Goal: Task Accomplishment & Management: Manage account settings

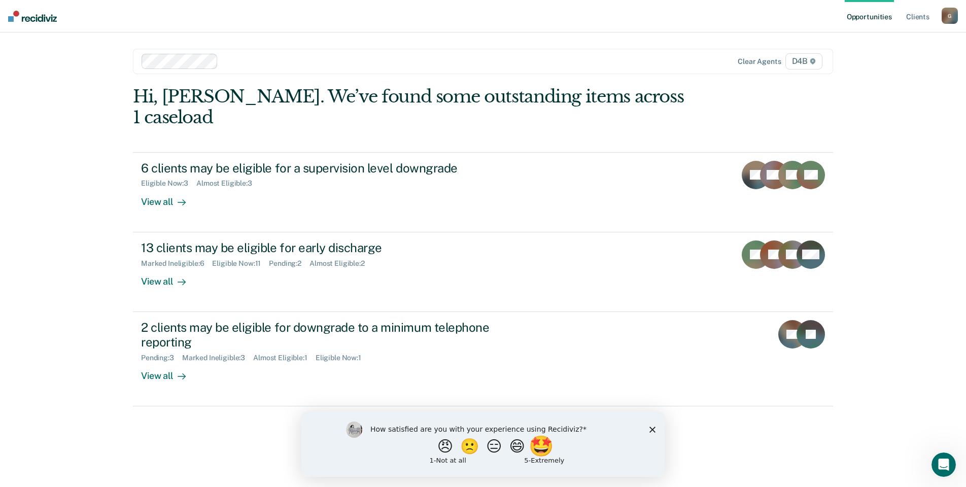
click at [552, 441] on button "🤩" at bounding box center [542, 446] width 27 height 20
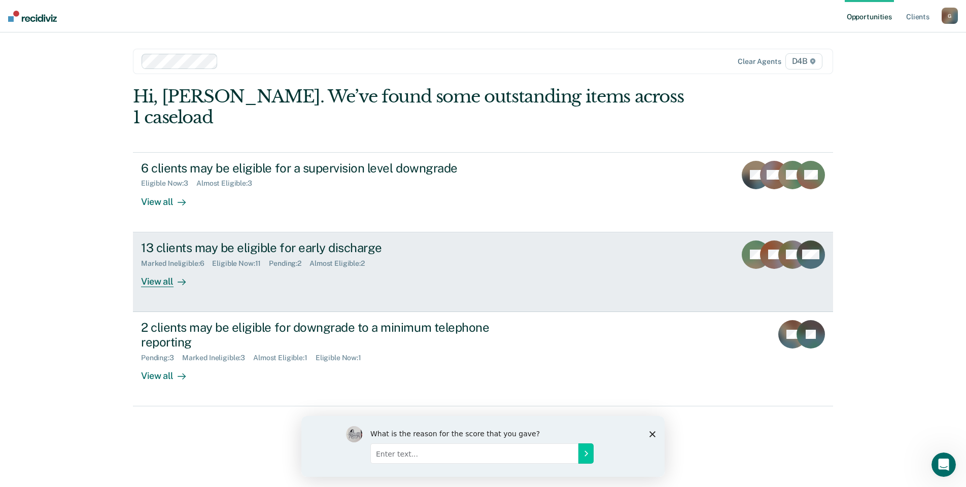
click at [161, 267] on div "View all" at bounding box center [169, 277] width 57 height 20
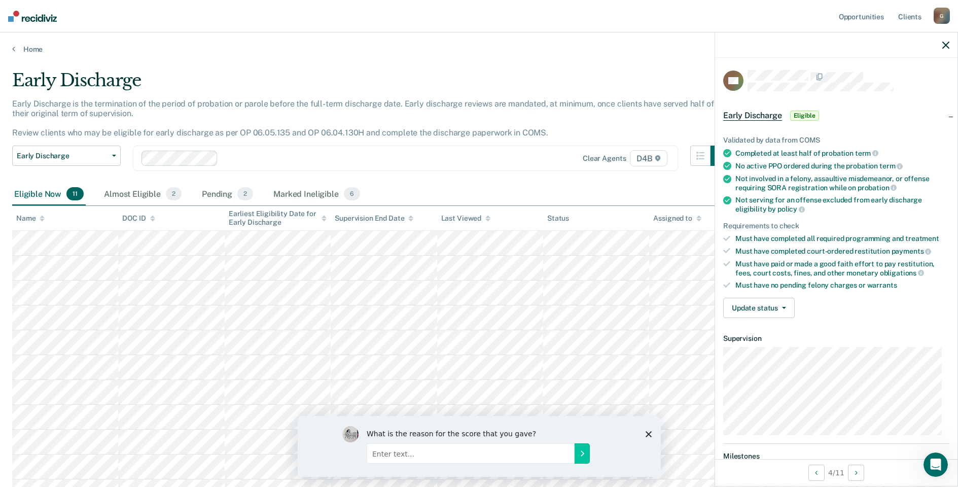
drag, startPoint x: 753, startPoint y: 89, endPoint x: 949, endPoint y: 43, distance: 201.7
click at [950, 43] on div at bounding box center [836, 44] width 242 height 25
click at [944, 41] on div at bounding box center [836, 44] width 242 height 25
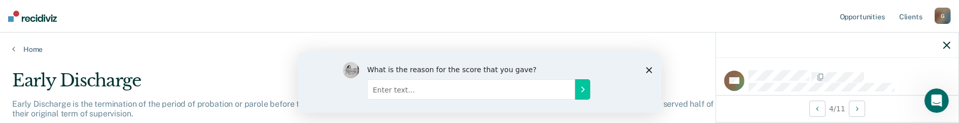
drag, startPoint x: 806, startPoint y: 118, endPoint x: 718, endPoint y: 115, distance: 87.8
click at [718, 118] on div "4 / 11" at bounding box center [837, 108] width 242 height 27
drag, startPoint x: 772, startPoint y: 9, endPoint x: 725, endPoint y: 19, distance: 47.8
click at [725, 19] on nav "Opportunities Client s [EMAIL_ADDRESS][US_STATE][DOMAIN_NAME] G Profile How it …" at bounding box center [479, 16] width 959 height 32
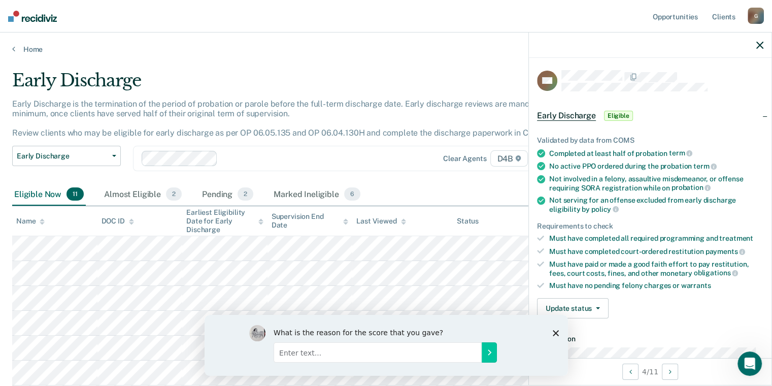
click at [555, 346] on div "What is the reason for the score that you gave?" at bounding box center [385, 344] width 363 height 61
click at [555, 332] on polygon "Close survey" at bounding box center [555, 332] width 6 height 6
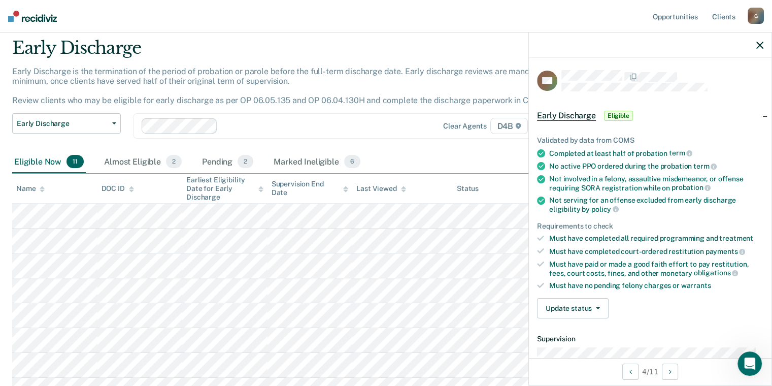
scroll to position [101, 0]
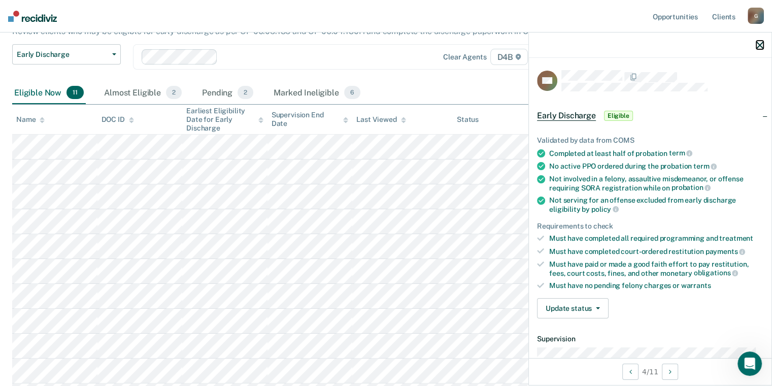
click at [758, 43] on icon "button" at bounding box center [759, 45] width 7 height 7
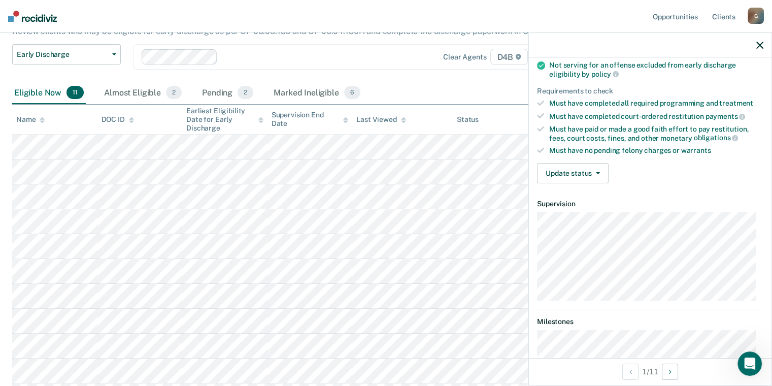
scroll to position [152, 0]
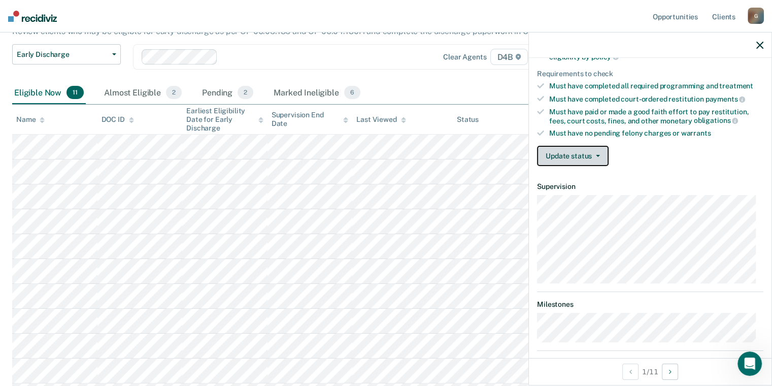
click at [598, 156] on button "Update status" at bounding box center [573, 156] width 72 height 20
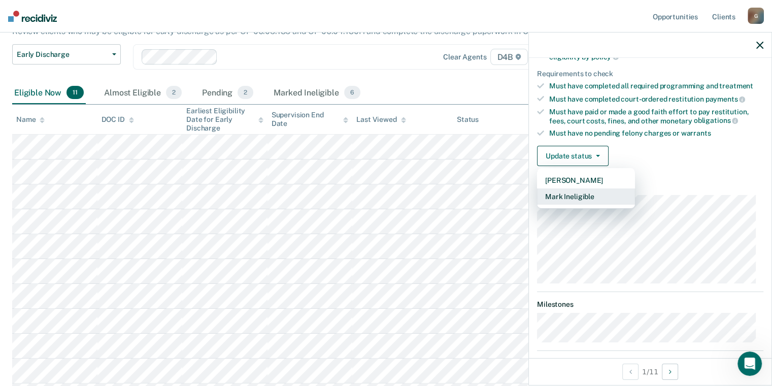
scroll to position [201, 0]
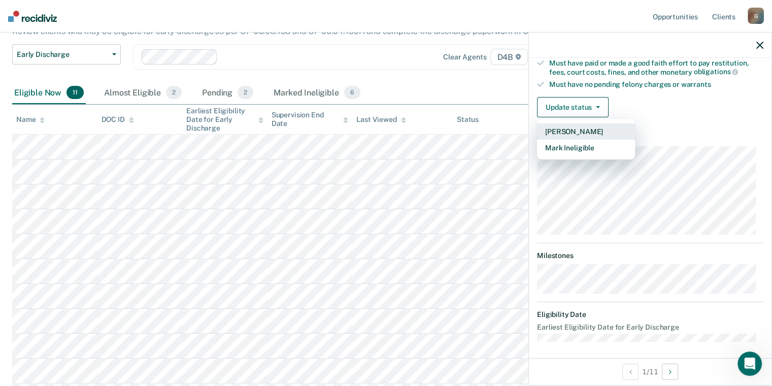
click at [589, 131] on button "[PERSON_NAME]" at bounding box center [586, 131] width 98 height 16
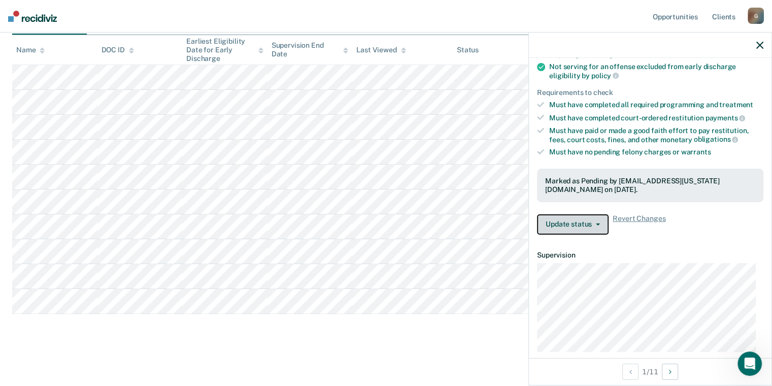
scroll to position [152, 0]
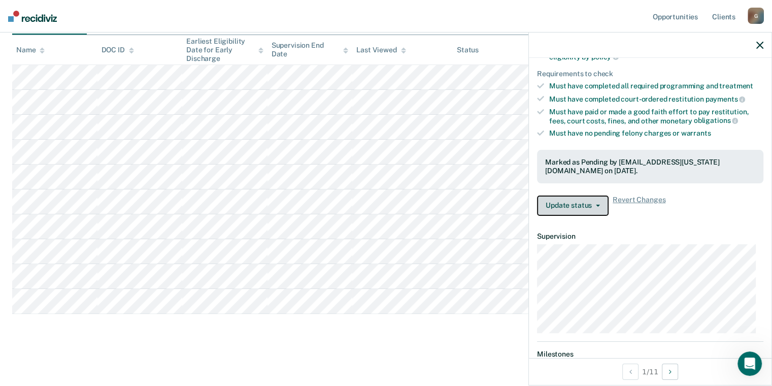
click at [602, 201] on button "Update status" at bounding box center [573, 205] width 72 height 20
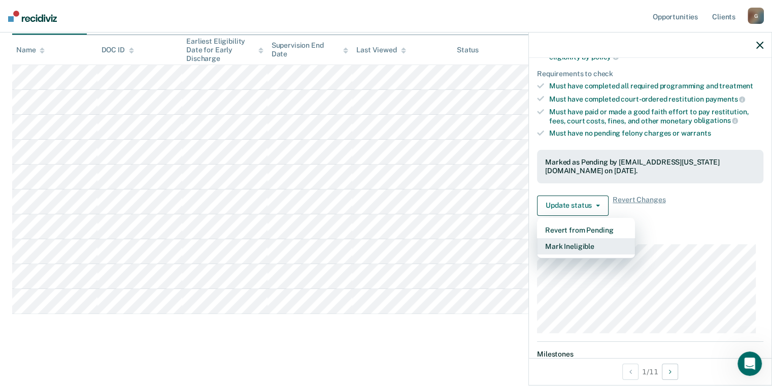
click at [580, 242] on button "Mark Ineligible" at bounding box center [586, 246] width 98 height 16
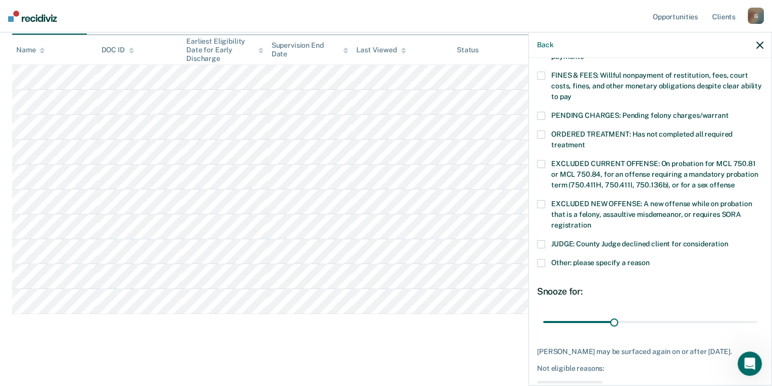
scroll to position [304, 0]
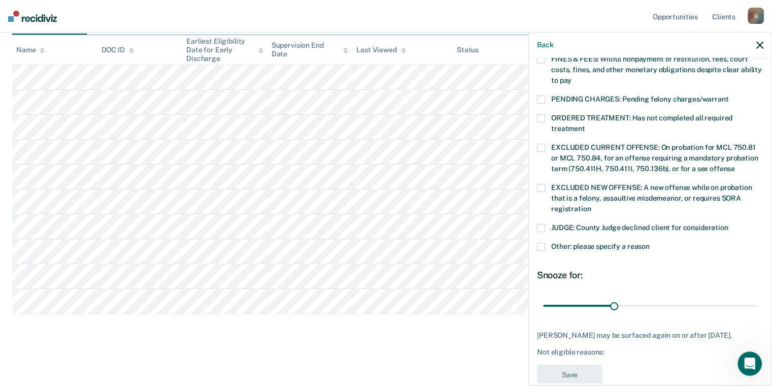
click at [542, 242] on span at bounding box center [541, 246] width 8 height 8
click at [649, 242] on input "Other: please specify a reason" at bounding box center [649, 242] width 0 height 0
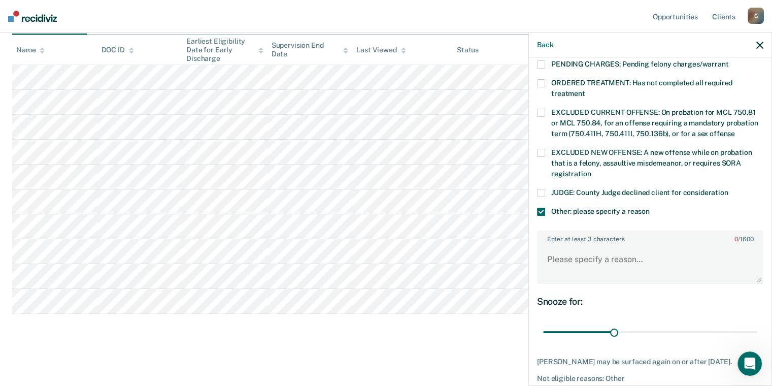
scroll to position [355, 0]
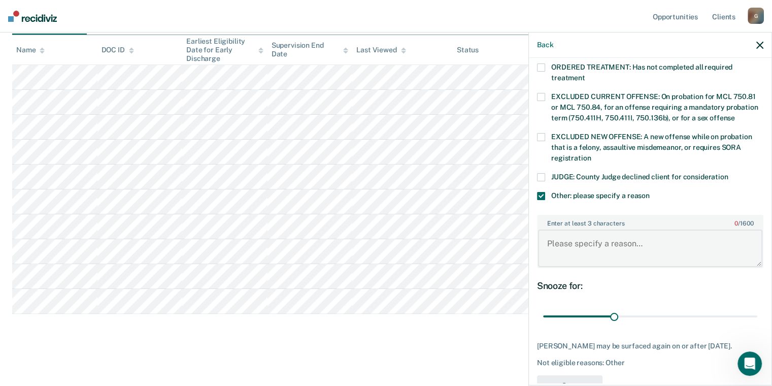
click at [582, 229] on textarea "Enter at least 3 characters 0 / 1600" at bounding box center [650, 248] width 224 height 38
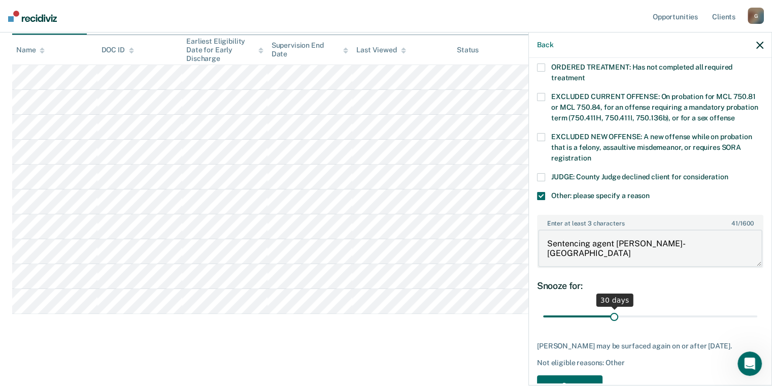
type textarea "Sentencing agent [PERSON_NAME]- [GEOGRAPHIC_DATA]"
drag, startPoint x: 611, startPoint y: 304, endPoint x: 749, endPoint y: 305, distance: 138.5
type input "90"
click at [749, 307] on input "range" at bounding box center [650, 316] width 214 height 18
click at [714, 229] on textarea "Sentencing agent [PERSON_NAME]- [GEOGRAPHIC_DATA]" at bounding box center [650, 248] width 224 height 38
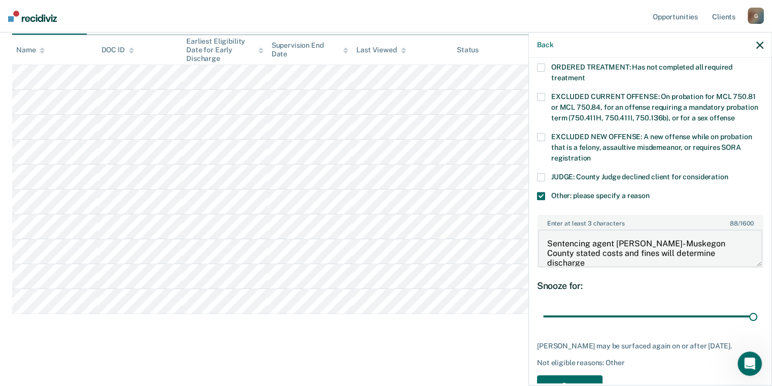
type textarea "Sentencing agent [PERSON_NAME]- Muskegon County stated costs and fines will det…"
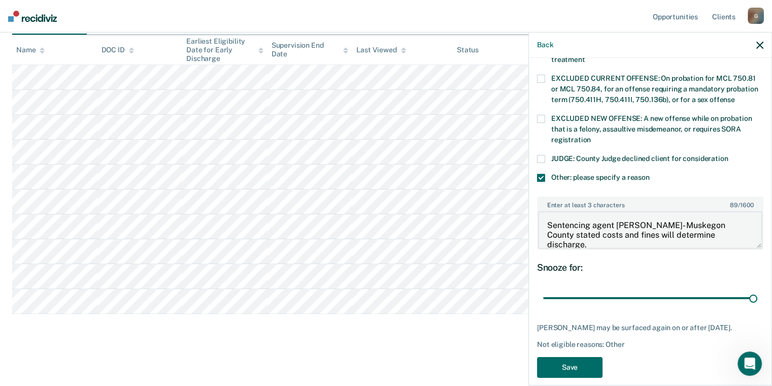
scroll to position [381, 0]
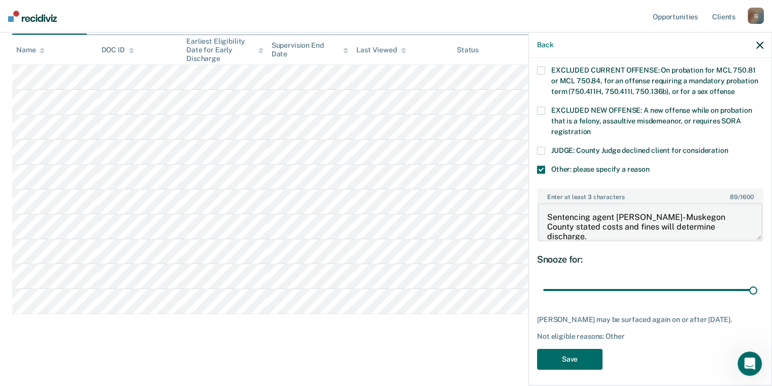
drag, startPoint x: 699, startPoint y: 211, endPoint x: 534, endPoint y: 207, distance: 164.9
click at [534, 207] on div "TH Which of the following requirements has [PERSON_NAME] not met? [MEDICAL_DATA…" at bounding box center [650, 220] width 242 height 325
click at [644, 203] on textarea "Sentencing agent [PERSON_NAME]- Muskegon County stated costs and fines will det…" at bounding box center [650, 222] width 224 height 38
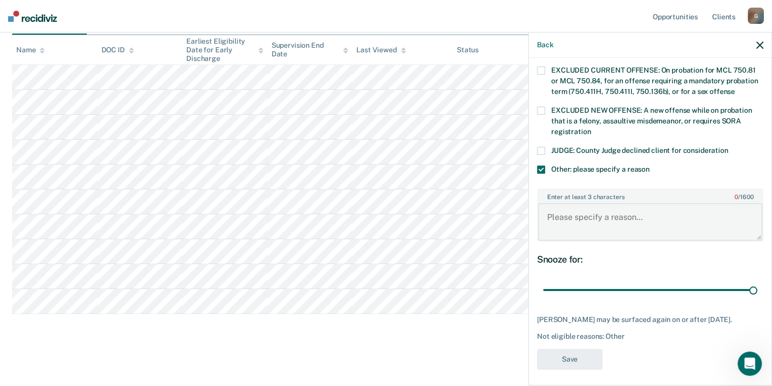
paste textarea "Sentencing agent [PERSON_NAME]- Muskegon County stated costs and fines will det…"
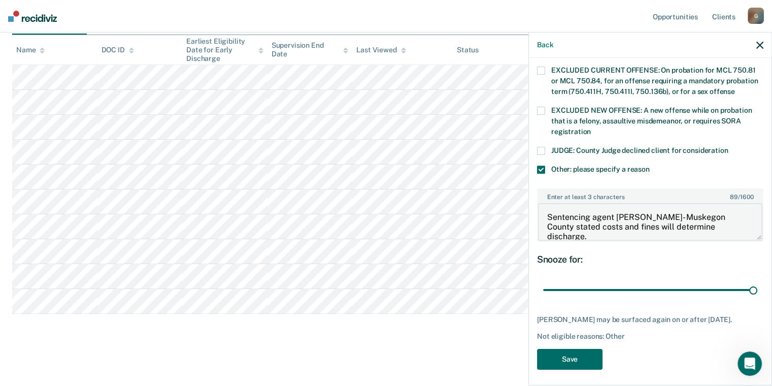
click at [637, 203] on textarea "Sentencing agent [PERSON_NAME]- Muskegon County stated costs and fines will det…" at bounding box center [650, 222] width 224 height 38
click at [641, 203] on textarea "Sentencing agent [PERSON_NAME]- Muskegon County stated costs and fines will det…" at bounding box center [650, 222] width 224 height 38
click at [643, 203] on textarea "Sentencing agent [PERSON_NAME]- Muskegon County stated costs and fines will det…" at bounding box center [650, 222] width 224 height 38
click at [646, 203] on textarea "Sentencing agent [PERSON_NAME]- Muskegon County stated costs and fines will det…" at bounding box center [650, 222] width 224 height 38
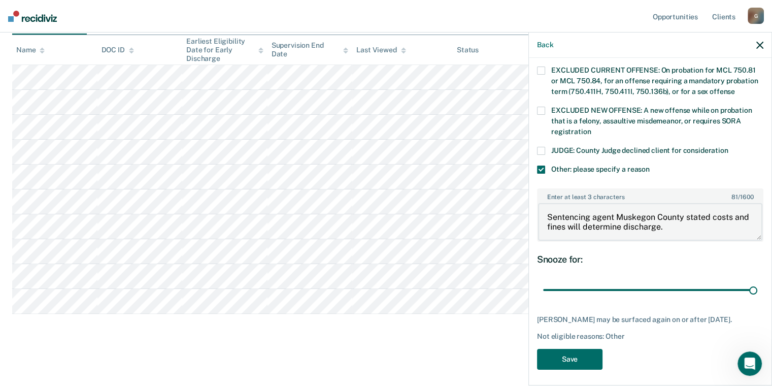
drag, startPoint x: 545, startPoint y: 202, endPoint x: 590, endPoint y: 205, distance: 45.2
click at [590, 205] on textarea "Sentencing agent Muskegon County stated costs and fines will determine discharg…" at bounding box center [650, 222] width 224 height 38
drag, startPoint x: 614, startPoint y: 204, endPoint x: 548, endPoint y: 207, distance: 65.5
click at [548, 207] on textarea "Sentencing agent Muskegon County stated costs and fines will determine discharg…" at bounding box center [650, 222] width 224 height 38
click at [613, 203] on textarea "Muskegon County stated costs and fines will determine discharge." at bounding box center [650, 222] width 224 height 38
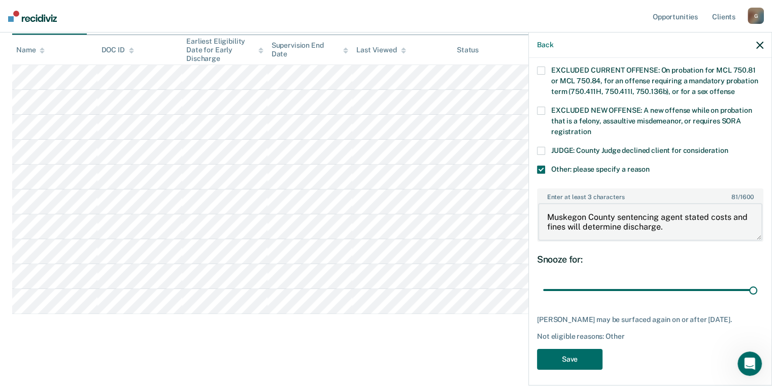
drag, startPoint x: 684, startPoint y: 218, endPoint x: 547, endPoint y: 198, distance: 137.8
click at [547, 203] on textarea "Muskegon County sentencing agent stated costs and fines will determine discharg…" at bounding box center [650, 222] width 224 height 38
type textarea "Muskegon County sentencing agent stated costs and fines will determine discharg…"
click at [569, 356] on button "Save" at bounding box center [569, 359] width 65 height 21
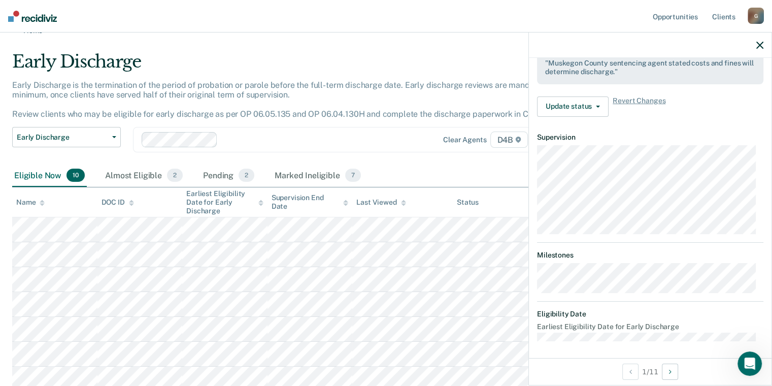
scroll to position [301, 0]
click at [761, 43] on icon "button" at bounding box center [759, 45] width 7 height 7
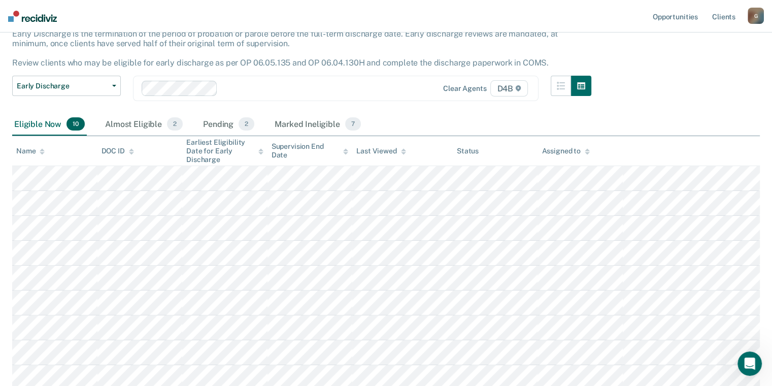
scroll to position [69, 0]
